Goal: Transaction & Acquisition: Purchase product/service

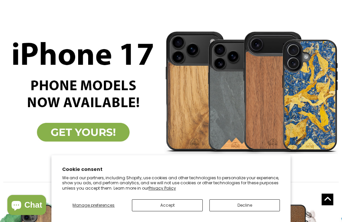
scroll to position [128, 0]
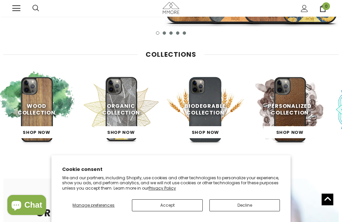
click at [182, 212] on button "Accept" at bounding box center [167, 206] width 71 height 12
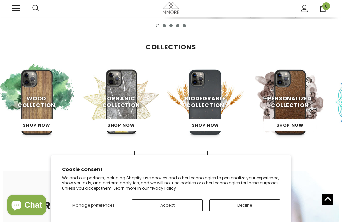
click at [182, 212] on button "Accept" at bounding box center [167, 206] width 71 height 12
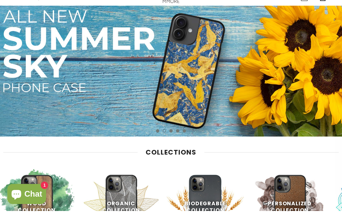
scroll to position [13, 0]
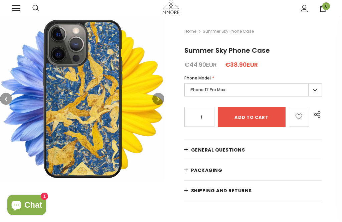
click at [155, 103] on button "button" at bounding box center [158, 99] width 12 height 12
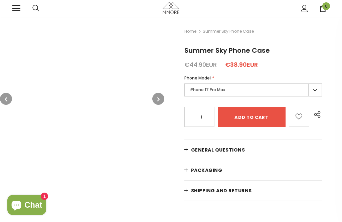
click at [160, 99] on icon "button" at bounding box center [158, 99] width 2 height 7
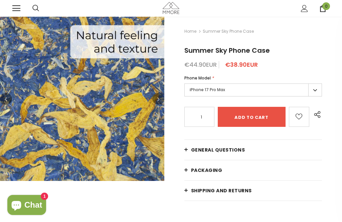
click at [160, 97] on button "button" at bounding box center [158, 99] width 12 height 12
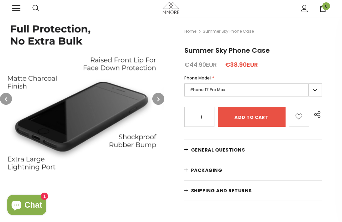
click at [16, 4] on link at bounding box center [16, 8] width 8 height 8
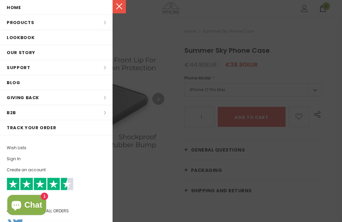
click at [109, 21] on li "Products Products All Products All Collections BUNDLES Organic Collection Wood …" at bounding box center [56, 22] width 113 height 15
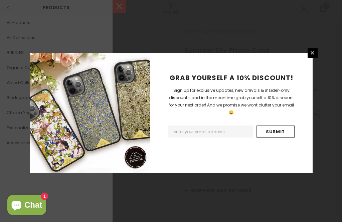
click at [100, 36] on div "GRAB YOURSELF A 10% DISCOUNT! Sign Up for exclusive updates, new arrivals & ins…" at bounding box center [171, 111] width 342 height 222
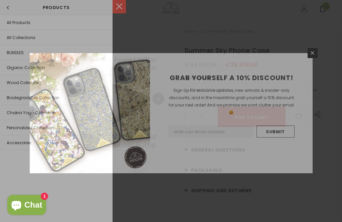
click at [91, 40] on div "GRAB YOURSELF A 10% DISCOUNT! Sign Up for exclusive updates, new arrivals & ins…" at bounding box center [171, 111] width 342 height 222
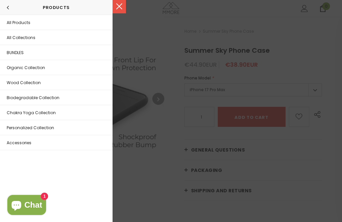
click at [31, 37] on span "All Collections" at bounding box center [21, 38] width 29 height 6
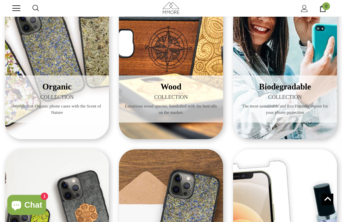
scroll to position [76, 0]
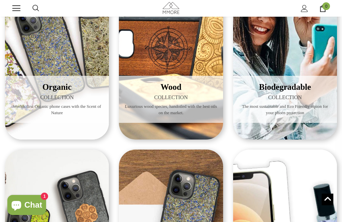
click at [189, 66] on div "Wood COLLECTION Luxurious wood species, handoiled with the best oils on the mar…" at bounding box center [171, 48] width 104 height 183
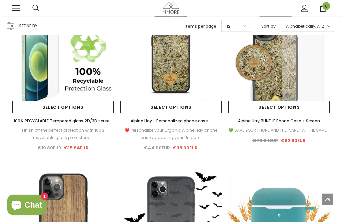
scroll to position [77, 0]
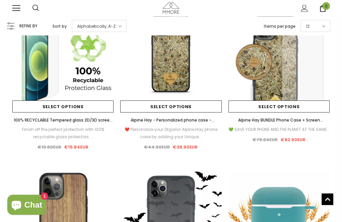
click at [181, 97] on img at bounding box center [170, 61] width 101 height 101
